Goal: Browse casually

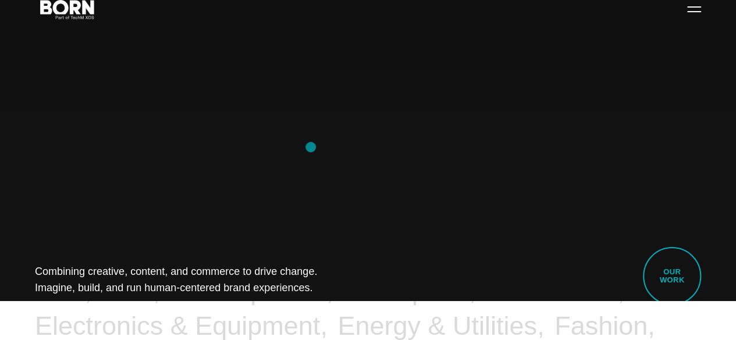
scroll to position [58, 0]
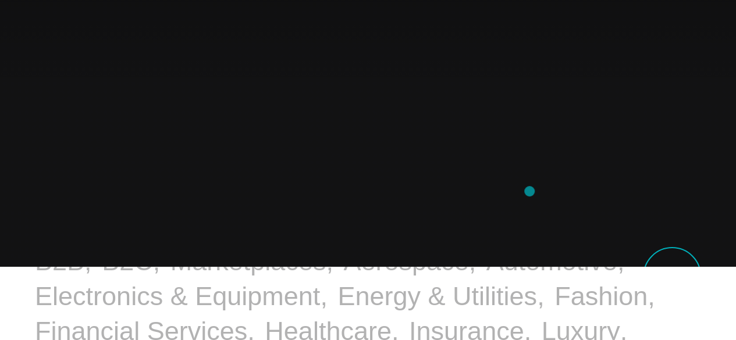
scroll to position [116, 0]
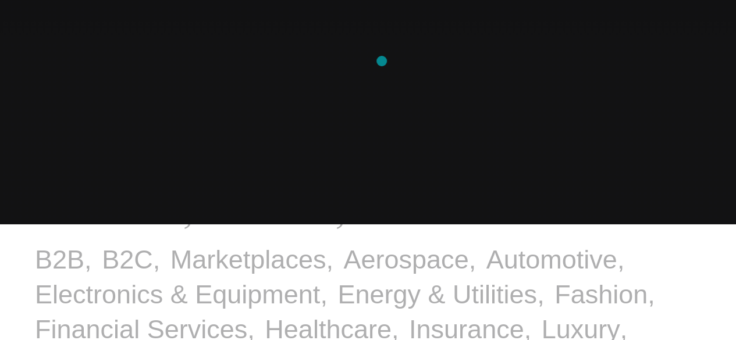
drag, startPoint x: 726, startPoint y: 0, endPoint x: 382, endPoint y: 61, distance: 349.8
click at [382, 61] on div "Combining creative, content, and commerce to drive change. Imagine, build, and …" at bounding box center [368, 170] width 736 height 340
click at [376, 84] on div "Combining creative, content, and commerce to drive change. Imagine, build, and …" at bounding box center [368, 170] width 736 height 340
